Goal: Communication & Community: Answer question/provide support

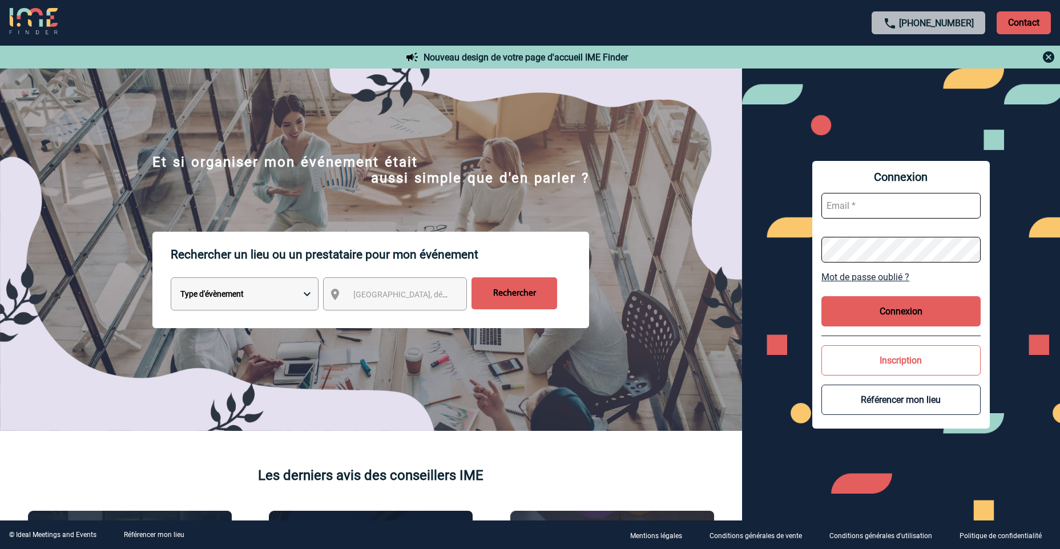
click at [842, 211] on input "text" at bounding box center [900, 206] width 159 height 26
click at [884, 205] on input "aurelie.moroknds.fr" at bounding box center [900, 206] width 159 height 26
type input "aurelie.moro@knds.fr"
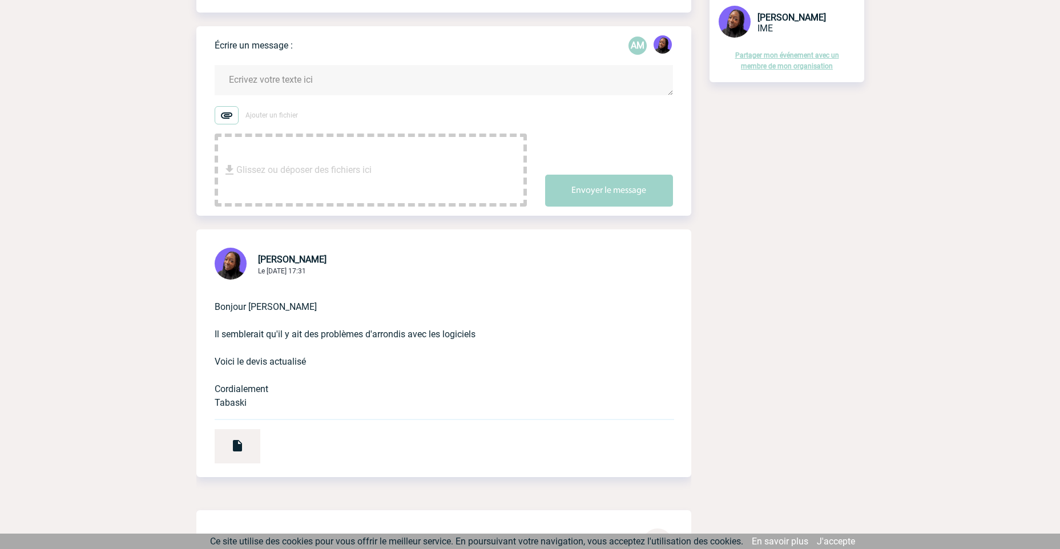
scroll to position [171, 0]
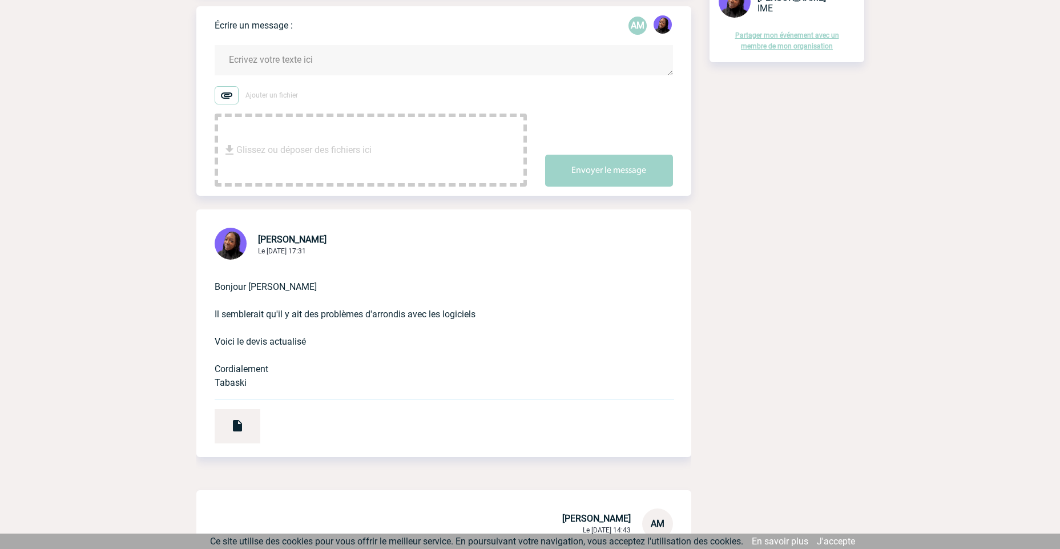
click at [494, 302] on p "Bonjour [PERSON_NAME] Il semblerait qu'il y ait des problèmes d'arrondis avec l…" at bounding box center [428, 326] width 426 height 128
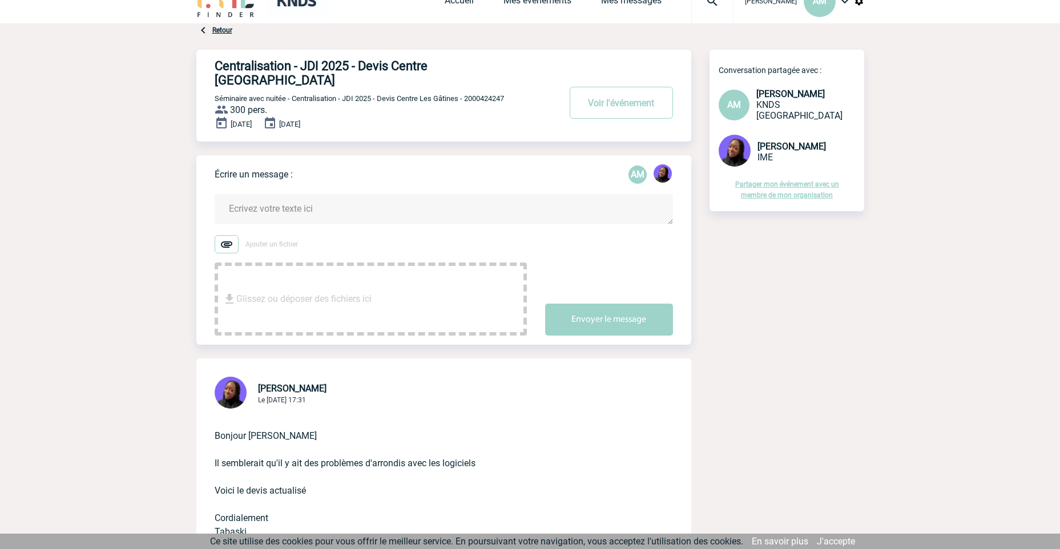
scroll to position [0, 0]
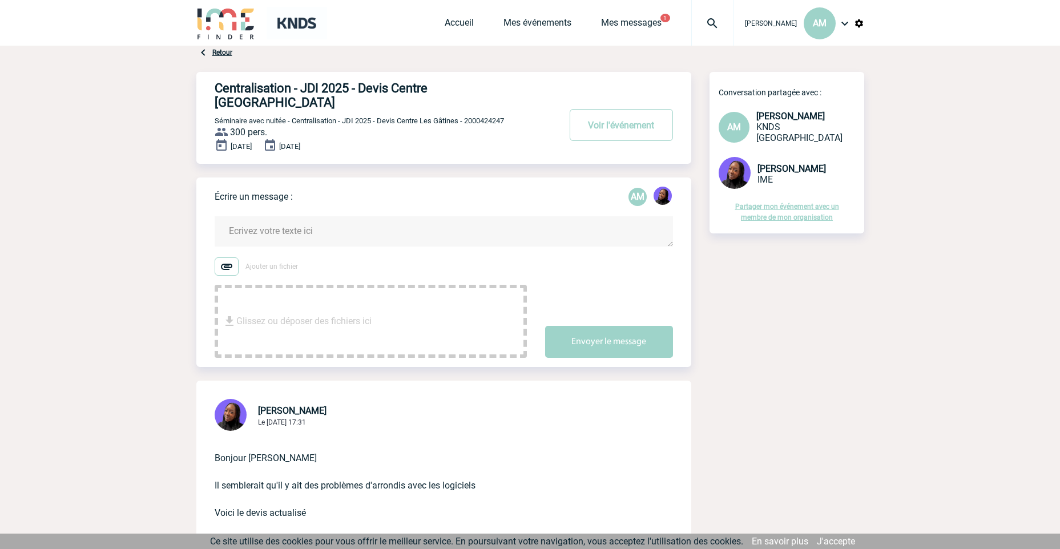
click at [289, 302] on span "Glissez ou déposer des fichiers ici" at bounding box center [303, 321] width 135 height 57
click at [256, 216] on textarea at bounding box center [444, 231] width 458 height 30
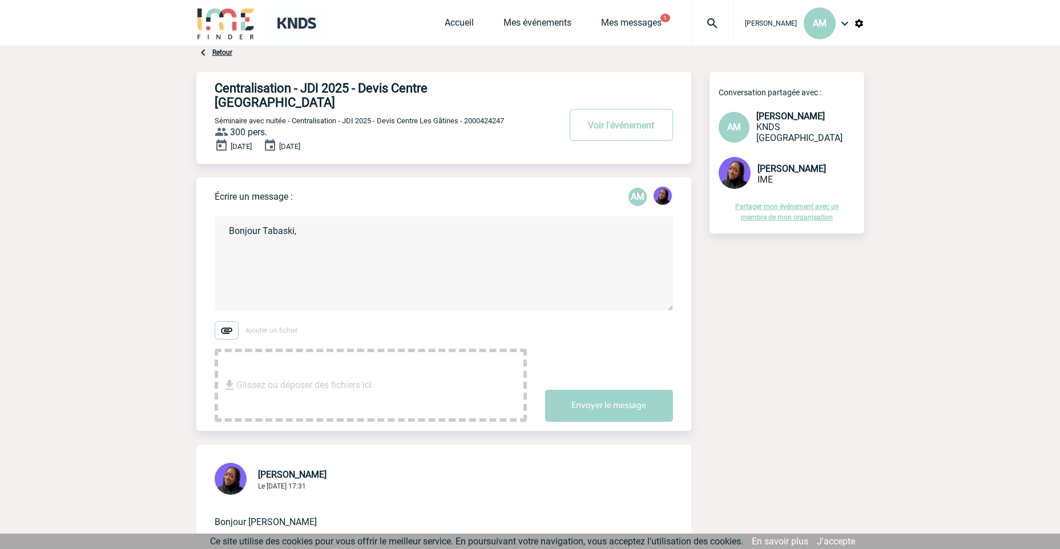
click at [394, 243] on textarea "Bonjour Tabaski," at bounding box center [444, 263] width 458 height 94
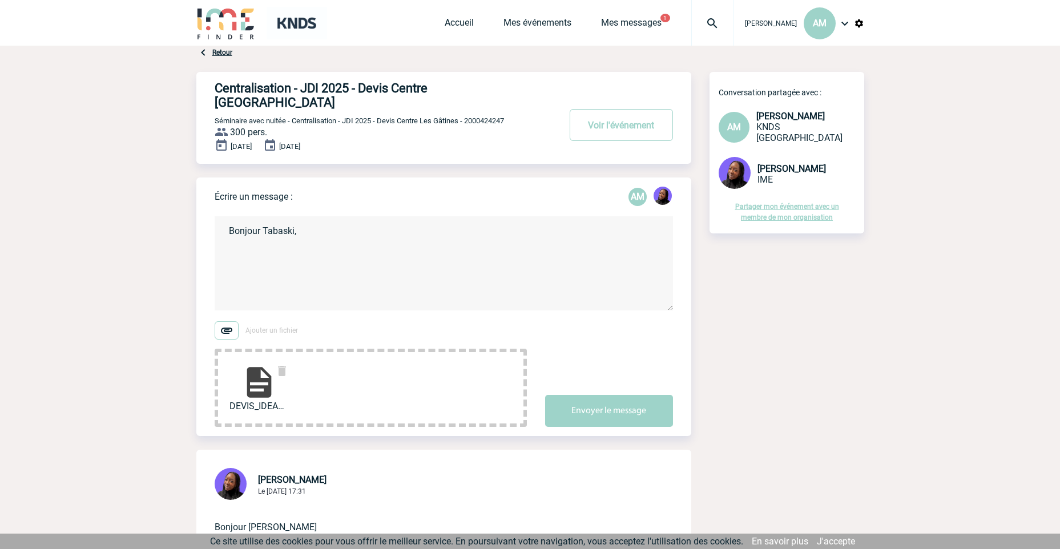
click at [285, 257] on textarea "Bonjour Tabaski," at bounding box center [444, 263] width 458 height 94
click at [256, 253] on textarea "Bonjour Tabaski," at bounding box center [444, 263] width 458 height 94
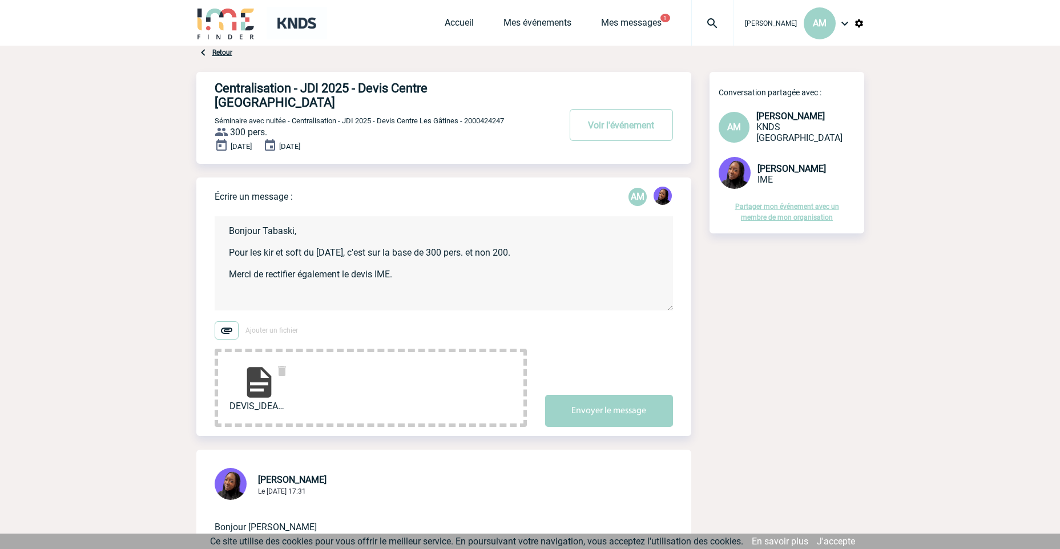
click at [559, 236] on textarea "Bonjour Tabaski, Pour les kir et soft du [DATE], c'est sur la base de 300 pers.…" at bounding box center [444, 263] width 458 height 94
click at [306, 216] on textarea "Bonjour Tabaski, Pour les kir et soft du [DATE], c'est sur la base de 300 pers.…" at bounding box center [444, 263] width 458 height 94
click at [279, 252] on textarea "Bonjour Tabaski, Pour les kir et soft du [DATE], c'est sur la base de 300 pers.…" at bounding box center [444, 263] width 458 height 94
click at [501, 260] on textarea "Bonjour Tabaski, Pour les kir et soft du [DATE], c'est sur la base de 300 pers.…" at bounding box center [444, 263] width 458 height 94
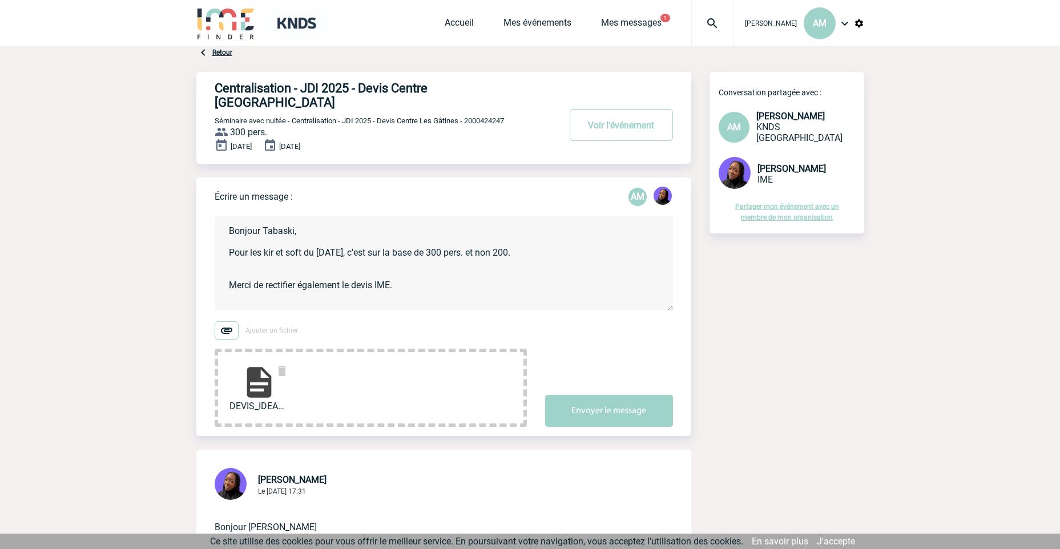
click at [263, 256] on textarea "Bonjour Tabaski, Pour les kir et soft du [DATE], c'est sur la base de 300 pers.…" at bounding box center [444, 263] width 458 height 94
click at [293, 256] on textarea "Bonjour Tabaski, Pour les kir et soft du [DATE], c'est sur la base de 300 pers.…" at bounding box center [444, 263] width 458 height 94
drag, startPoint x: 342, startPoint y: 270, endPoint x: 304, endPoint y: 269, distance: 38.3
click at [302, 270] on textarea "Bonjour Tabaski, Pour les kir et soft du [DATE], c'est sur la base de 300 pers.…" at bounding box center [444, 263] width 458 height 94
click at [326, 257] on textarea "Bonjour Tabaski, Pour les kir et soft du [DATE], c'est sur la base de 300 pers.…" at bounding box center [444, 263] width 458 height 94
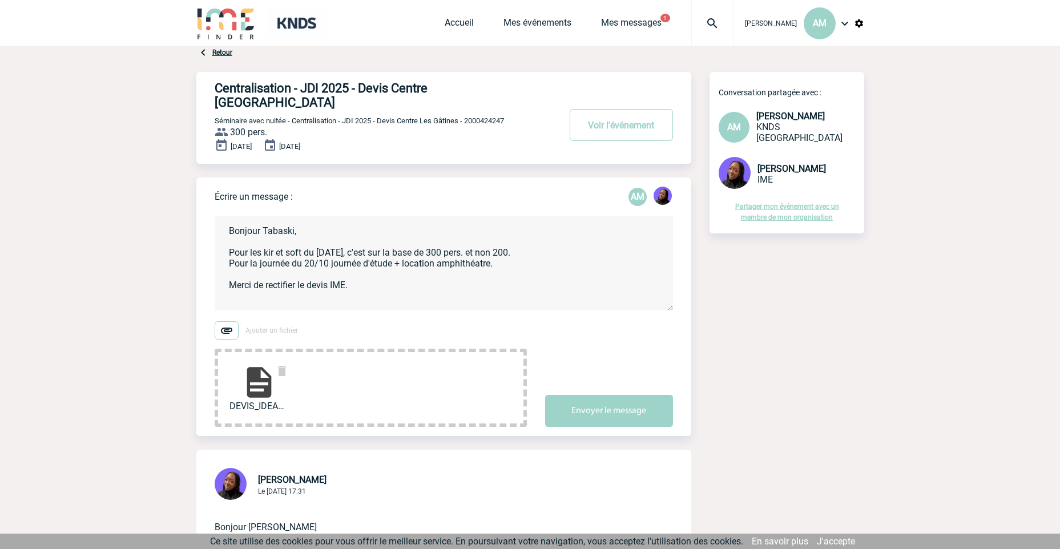
drag, startPoint x: 382, startPoint y: 270, endPoint x: 414, endPoint y: 254, distance: 36.2
click at [381, 270] on textarea "Bonjour Tabaski, Pour les kir et soft du [DATE], c'est sur la base de 300 pers.…" at bounding box center [444, 263] width 458 height 94
drag, startPoint x: 464, startPoint y: 256, endPoint x: 458, endPoint y: 252, distance: 7.0
click at [302, 283] on textarea "Bonjour Tabaski, Pour les kir et soft du [DATE], c'est sur la base de 300 pers.…" at bounding box center [444, 263] width 458 height 94
click at [369, 268] on textarea "Bonjour Tabaski, Pour les kir et soft du [DATE], c'est sur la base de 300 pers.…" at bounding box center [444, 263] width 458 height 94
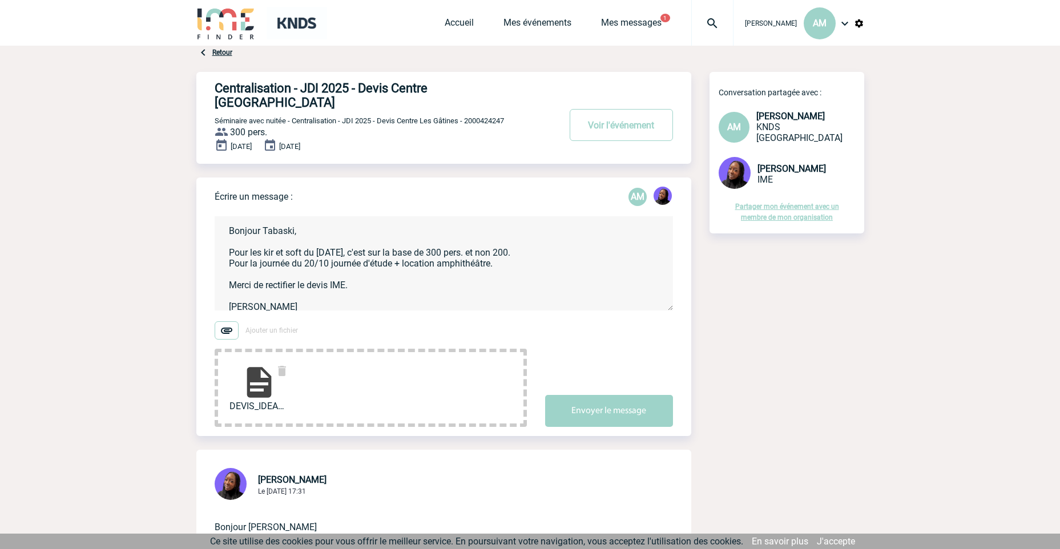
click at [572, 239] on textarea "Bonjour Tabaski, Pour les kir et soft du [DATE], c'est sur la base de 300 pers.…" at bounding box center [444, 263] width 458 height 94
drag, startPoint x: 356, startPoint y: 255, endPoint x: 366, endPoint y: 253, distance: 10.4
click at [357, 255] on textarea "Bonjour Tabaski, Pour les kir et soft du [DATE], c'est sur la base de 300 pers.…" at bounding box center [444, 263] width 458 height 94
click at [404, 253] on textarea "Bonjour Tabaski, Pour les kir et soft du [DATE], c'est sur la base de 300 pers.…" at bounding box center [444, 263] width 458 height 94
drag, startPoint x: 328, startPoint y: 251, endPoint x: 335, endPoint y: 250, distance: 7.4
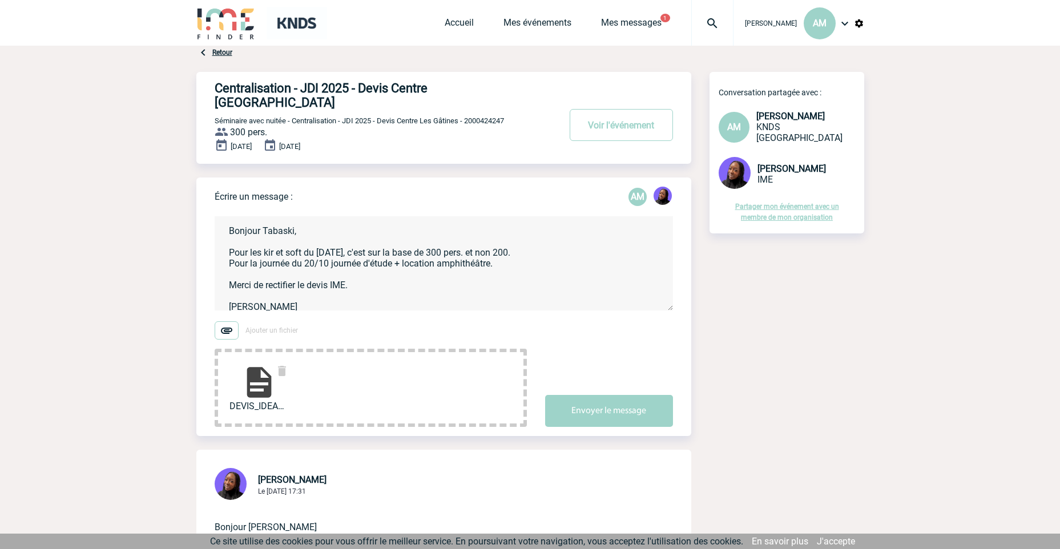
click at [330, 251] on textarea "Bonjour Tabaski, Pour les kir et soft du [DATE], c'est sur la base de 300 pers.…" at bounding box center [444, 263] width 458 height 94
drag, startPoint x: 330, startPoint y: 249, endPoint x: 343, endPoint y: 249, distance: 12.6
click at [331, 248] on textarea "Bonjour Tabaski, Pour les kir et soft du [DATE], c'est sur la base de 300 pers.…" at bounding box center [444, 263] width 458 height 94
drag, startPoint x: 552, startPoint y: 245, endPoint x: 554, endPoint y: 251, distance: 5.8
click at [553, 247] on textarea "Bonjour Tabaski, Pour les kir et soft du [DATE], c'est sur la base de 300 pers.…" at bounding box center [444, 263] width 458 height 94
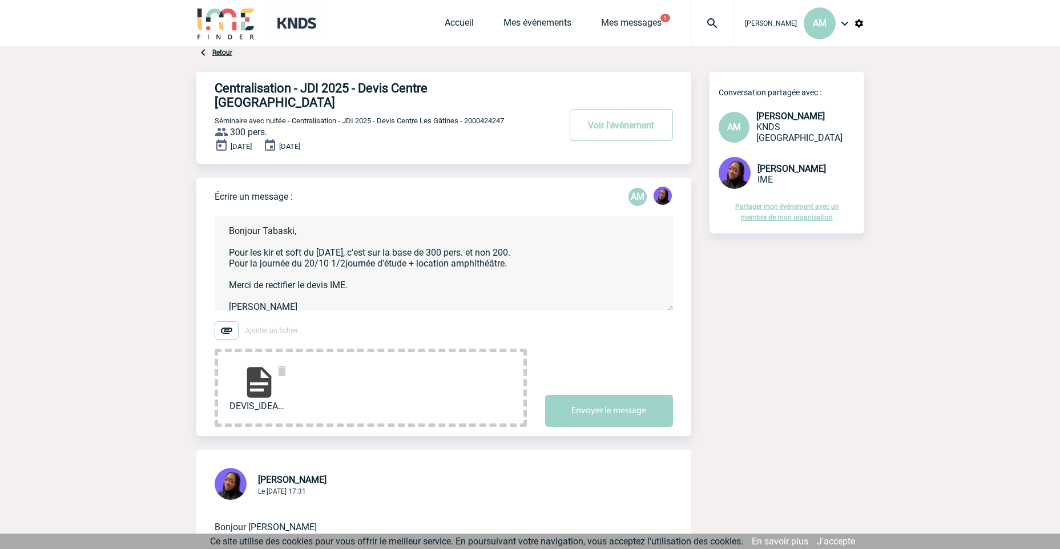
click at [560, 253] on textarea "Bonjour Tabaski, Pour les kir et soft du [DATE], c'est sur la base de 300 pers.…" at bounding box center [444, 263] width 458 height 94
click at [547, 256] on textarea "Bonjour Tabaski, Pour les kir et soft du [DATE], c'est sur la base de 300 pers.…" at bounding box center [444, 263] width 458 height 94
click at [526, 252] on textarea "Bonjour Tabaski, Pour les kir et soft du [DATE], c'est sur la base de 300 pers.…" at bounding box center [444, 263] width 458 height 94
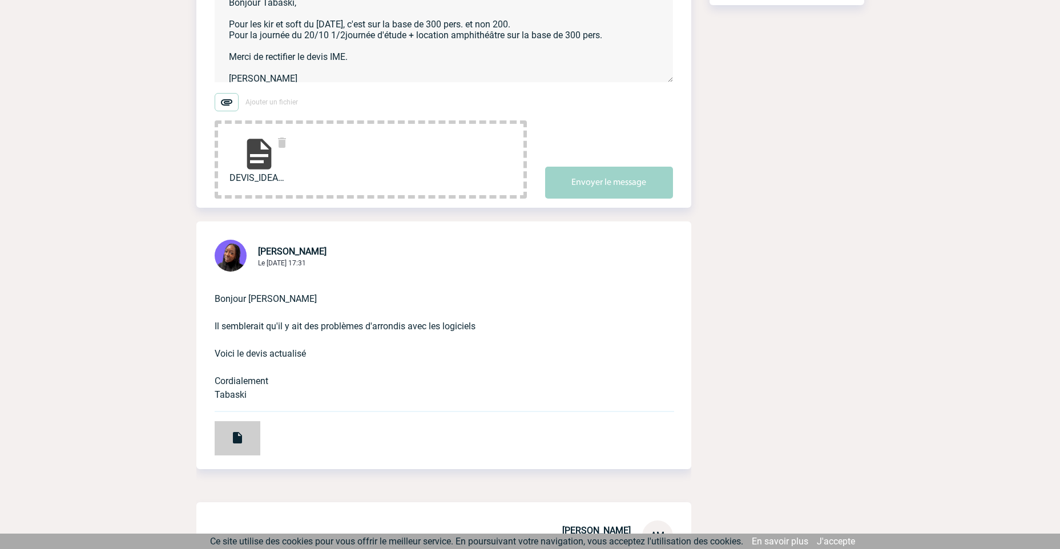
type textarea "Bonjour Tabaski, Pour les kir et soft du [DATE], c'est sur la base de 300 pers.…"
click at [241, 421] on div at bounding box center [238, 438] width 46 height 34
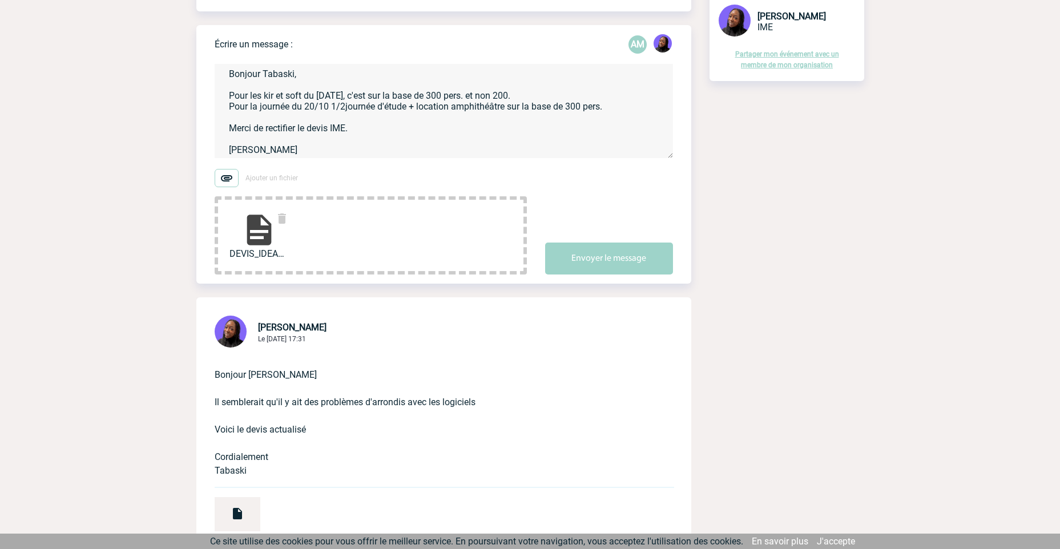
scroll to position [0, 0]
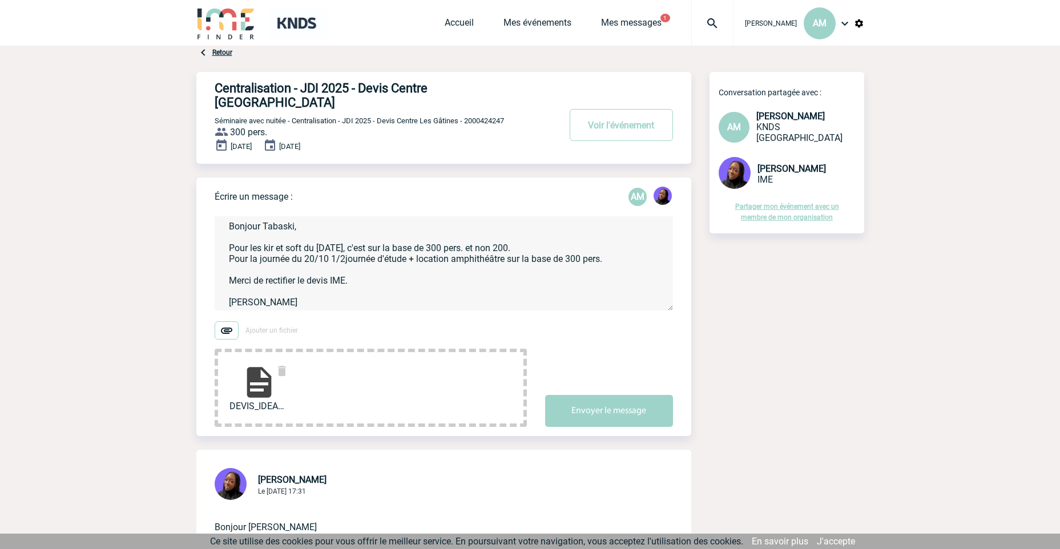
click at [416, 278] on textarea "Bonjour Tabaski, Pour les kir et soft du [DATE], c'est sur la base de 300 pers.…" at bounding box center [444, 263] width 458 height 94
click at [460, 244] on textarea "Bonjour Tabaski, Pour les kir et soft du [DATE], c'est sur la base de 300 pers.…" at bounding box center [444, 263] width 458 height 94
click at [556, 249] on textarea "Bonjour Tabaski, Pour les kir et soft du [DATE], c'est sur la base de 300 pers.…" at bounding box center [444, 263] width 458 height 94
click at [385, 263] on textarea "Bonjour Tabaski, Pour les kir et soft du [DATE], c'est sur la base de 300 pers.…" at bounding box center [444, 263] width 458 height 94
click at [552, 222] on textarea "Bonjour Tabaski, Pour les kir et soft du [DATE], c'est sur la base de 300 pers.…" at bounding box center [444, 263] width 458 height 94
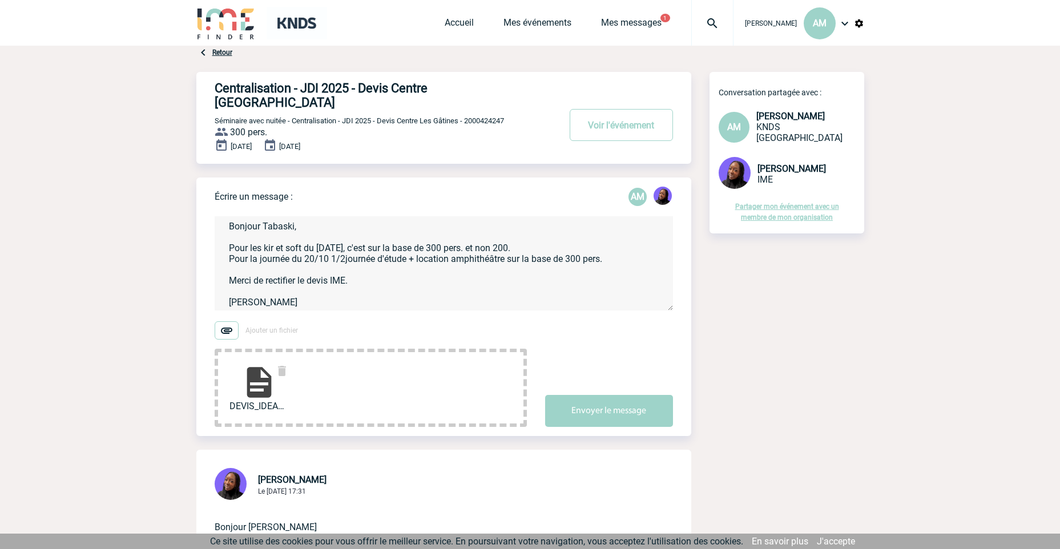
click at [447, 253] on textarea "Bonjour Tabaski, Pour les kir et soft du [DATE], c'est sur la base de 300 pers.…" at bounding box center [444, 263] width 458 height 94
click at [444, 253] on textarea "Bonjour Tabaski, Pour les kir et soft du [DATE], c'est sur la base de 300 pers.…" at bounding box center [444, 263] width 458 height 94
click at [616, 395] on button "Envoyer le message" at bounding box center [609, 411] width 128 height 32
